Goal: Transaction & Acquisition: Purchase product/service

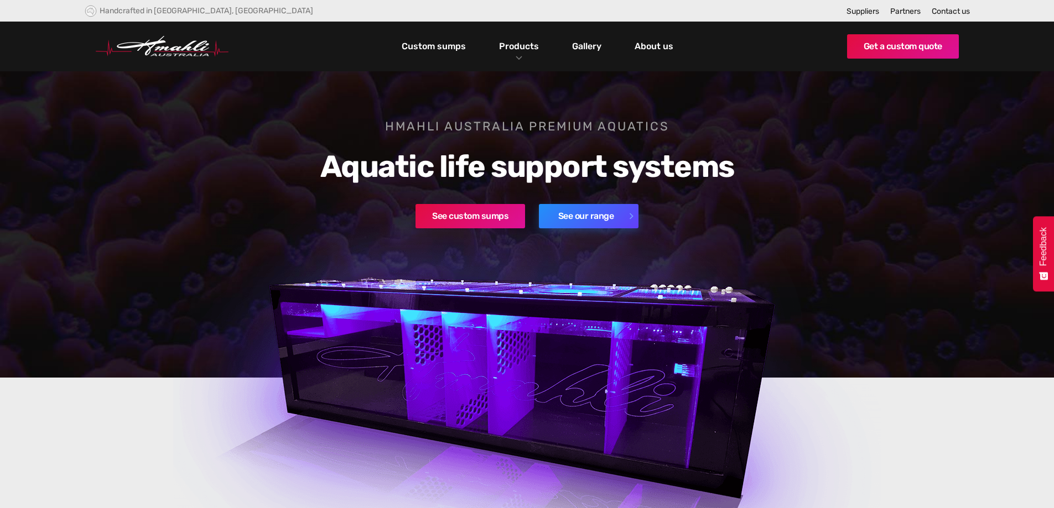
click at [588, 217] on link "See our range" at bounding box center [589, 216] width 100 height 24
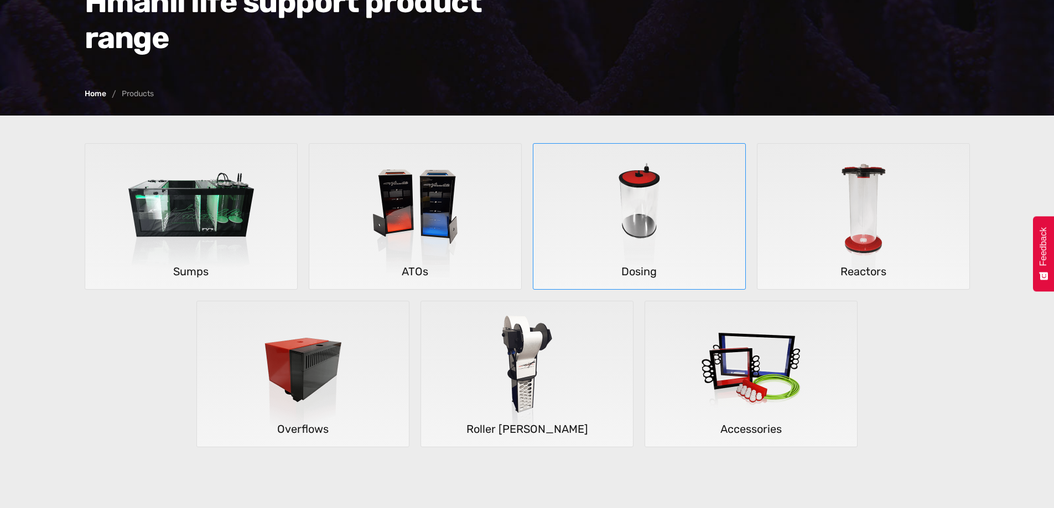
scroll to position [166, 0]
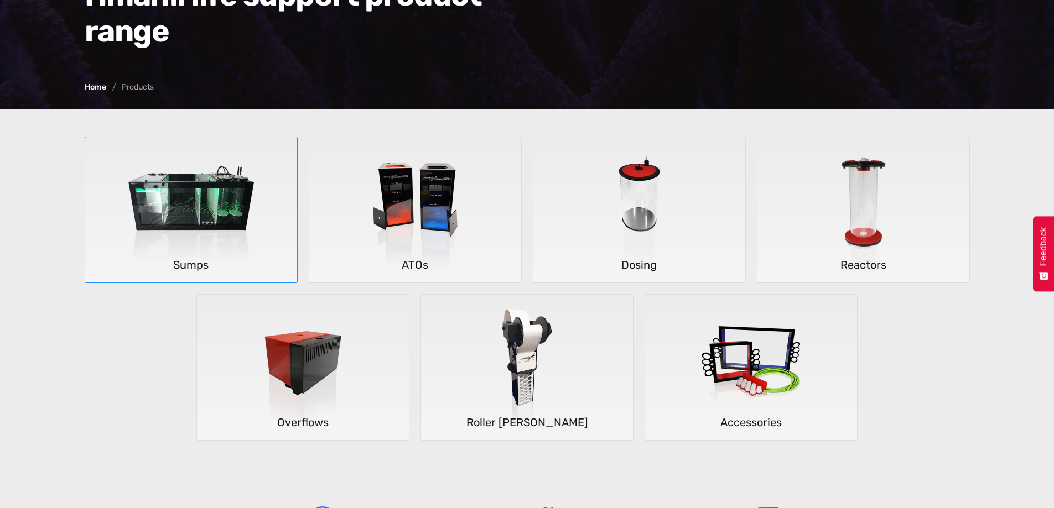
click at [204, 213] on img at bounding box center [191, 210] width 163 height 146
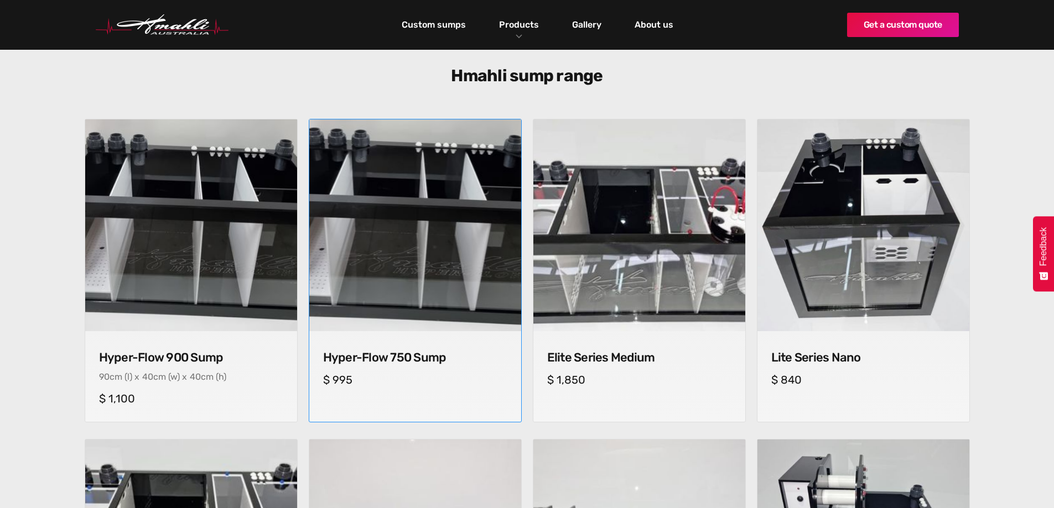
scroll to position [332, 0]
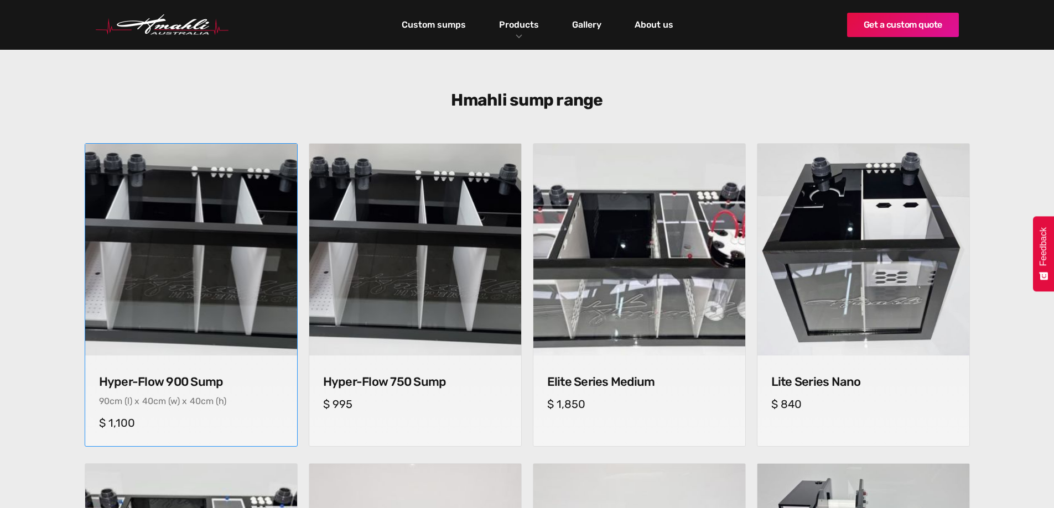
click at [211, 306] on img at bounding box center [191, 250] width 222 height 222
